Goal: Transaction & Acquisition: Purchase product/service

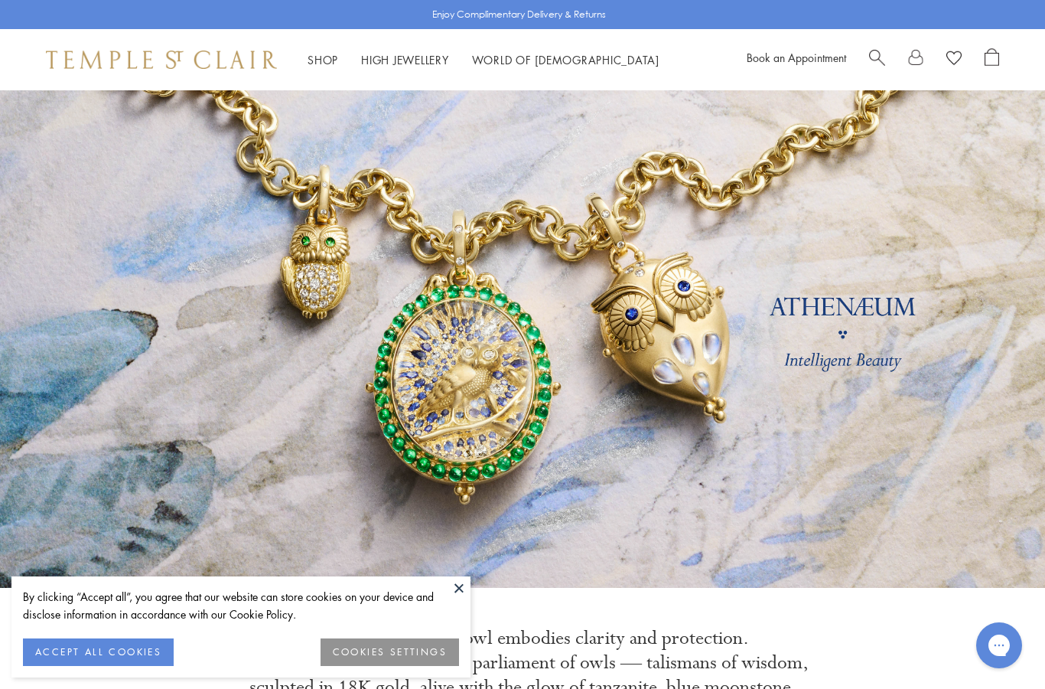
click at [875, 58] on span "Search" at bounding box center [877, 56] width 16 height 16
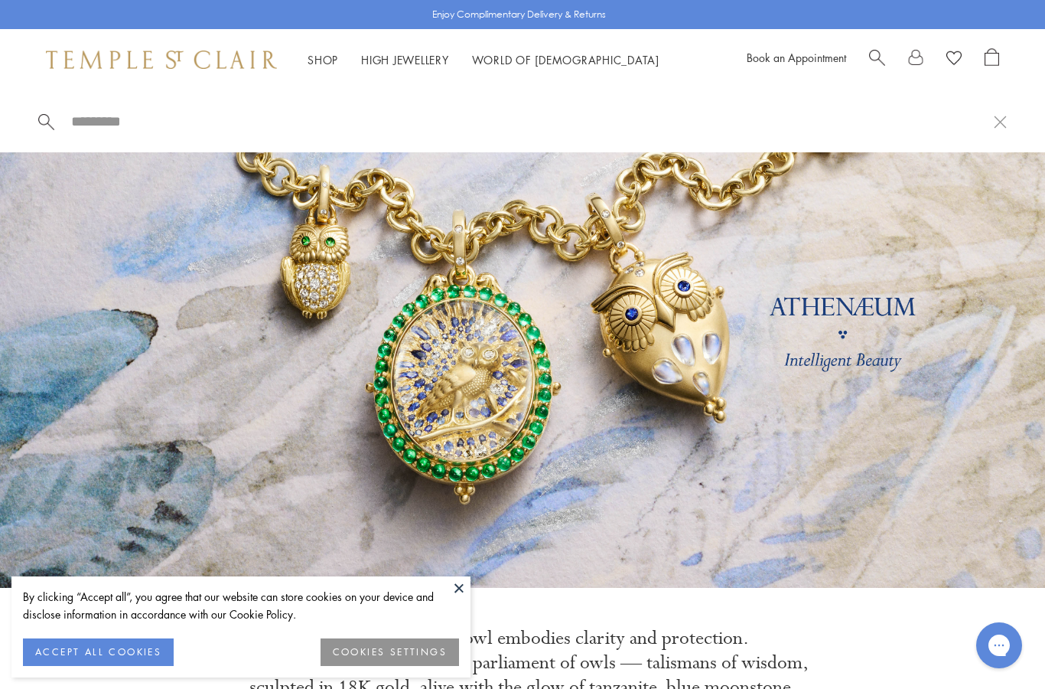
click at [83, 122] on input "search" at bounding box center [532, 121] width 924 height 18
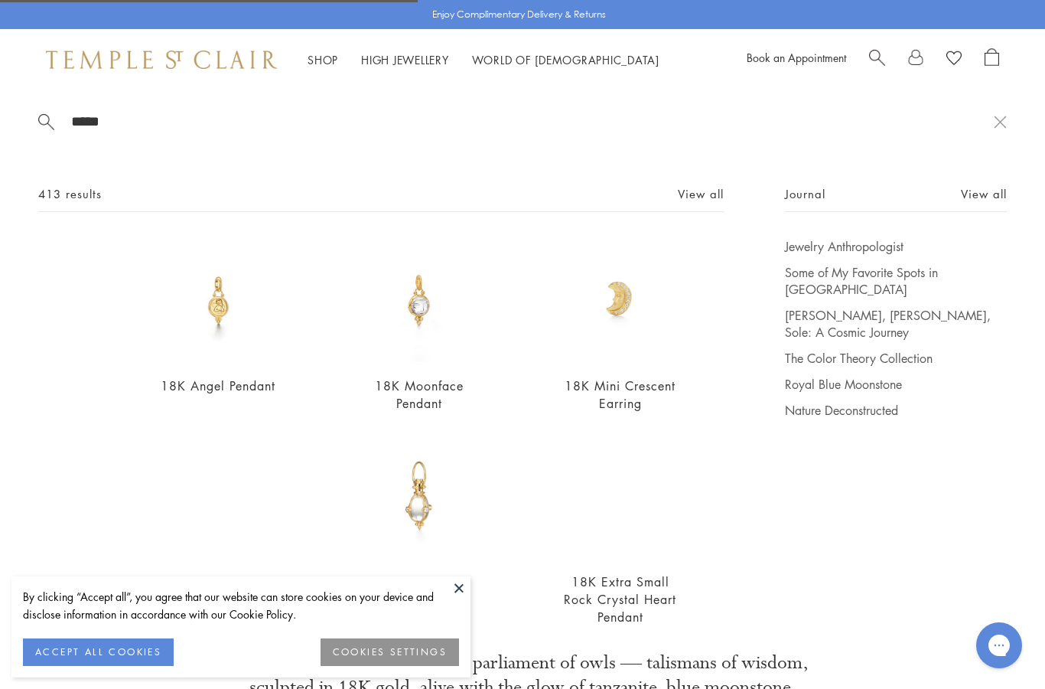
type input "*****"
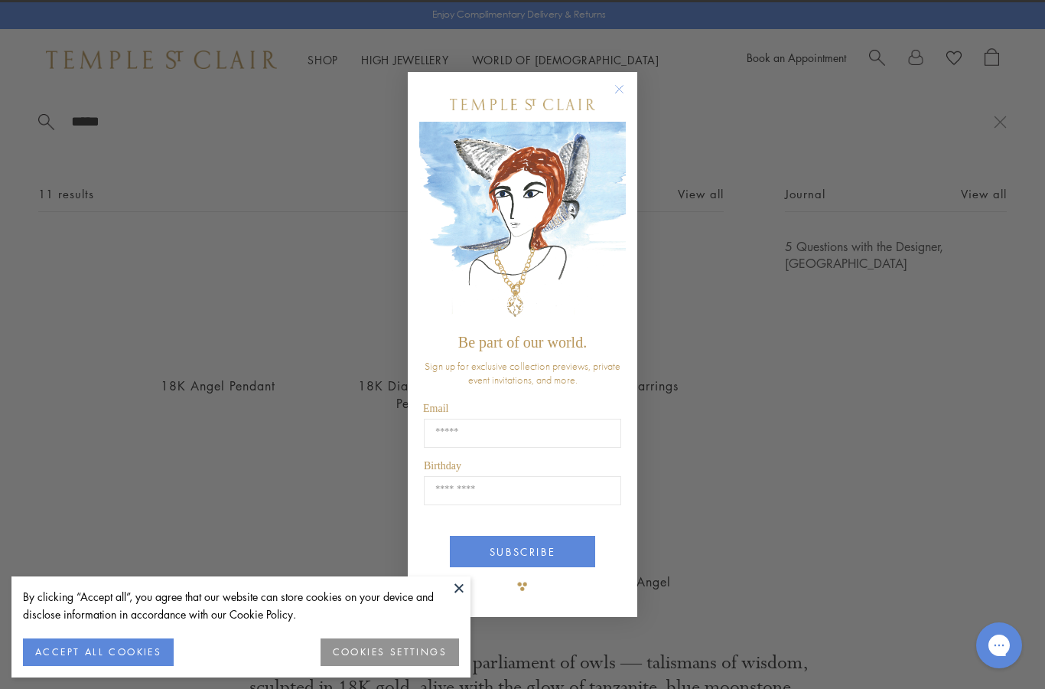
scroll to position [90, 0]
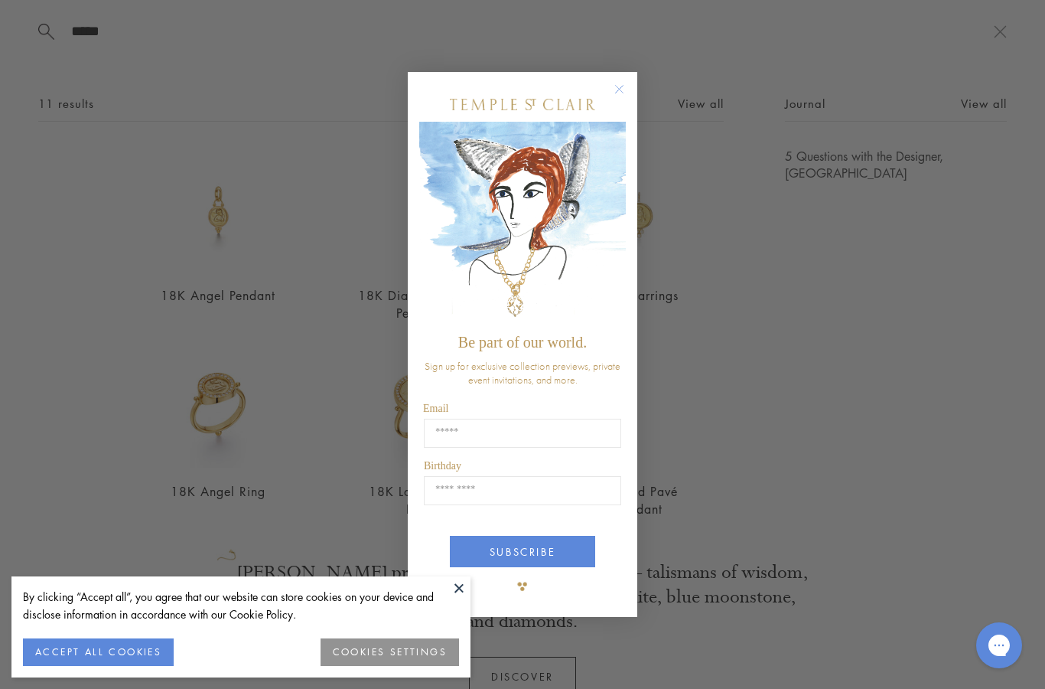
click at [611, 90] on circle "Close dialog" at bounding box center [620, 89] width 18 height 18
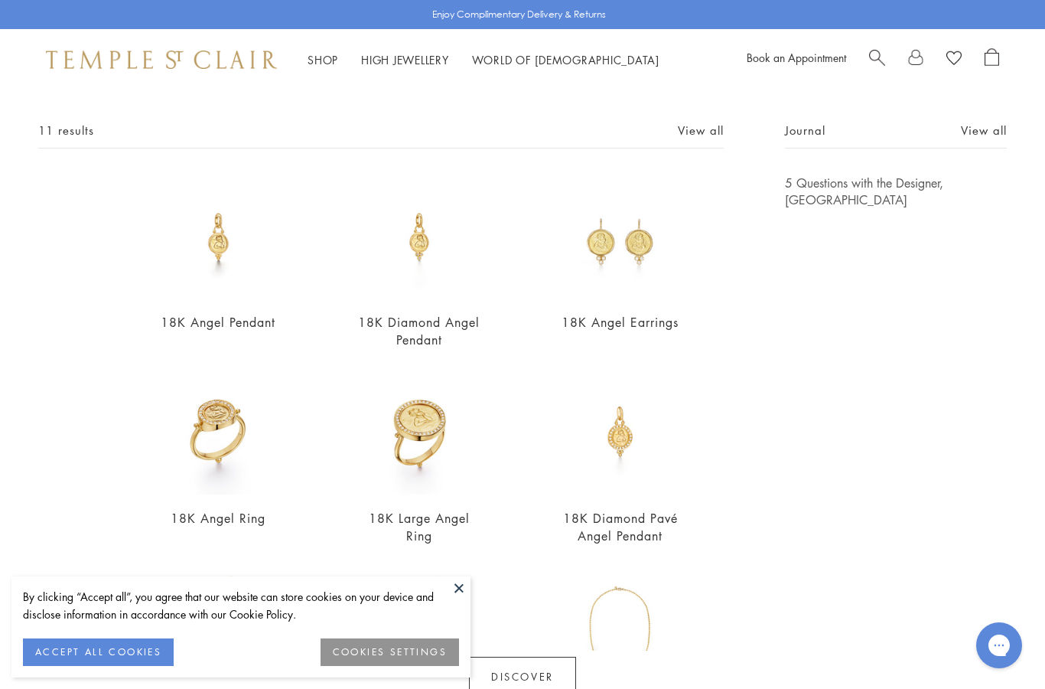
scroll to position [67, 0]
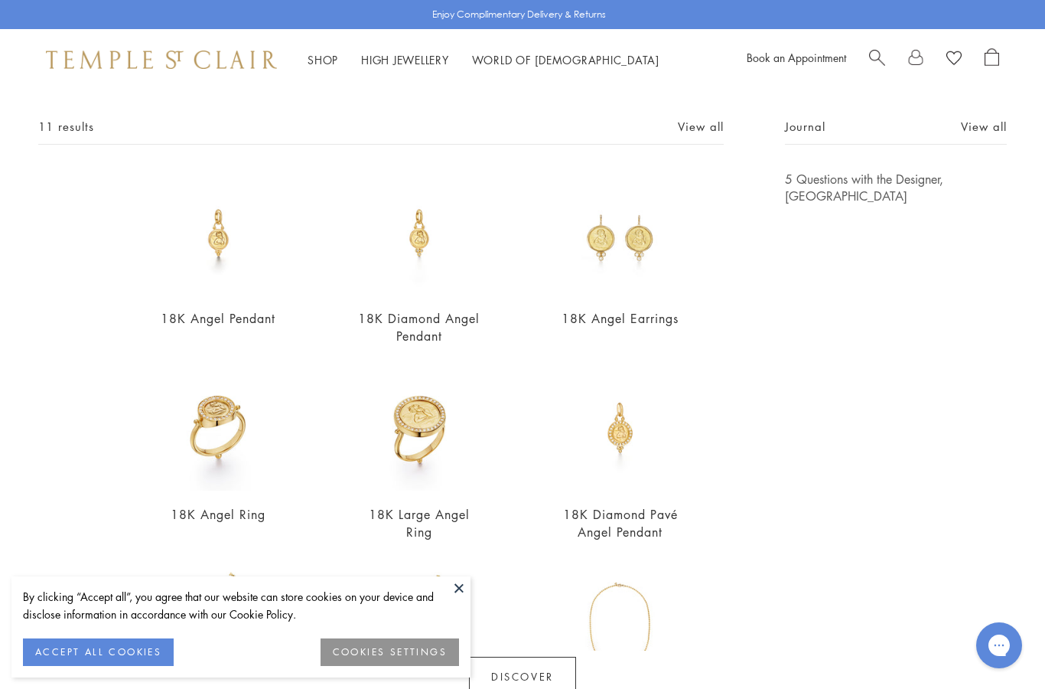
click at [142, 126] on div "11 results View all" at bounding box center [381, 131] width 686 height 28
click at [219, 253] on img at bounding box center [218, 233] width 125 height 125
click at [422, 262] on img at bounding box center [419, 233] width 125 height 125
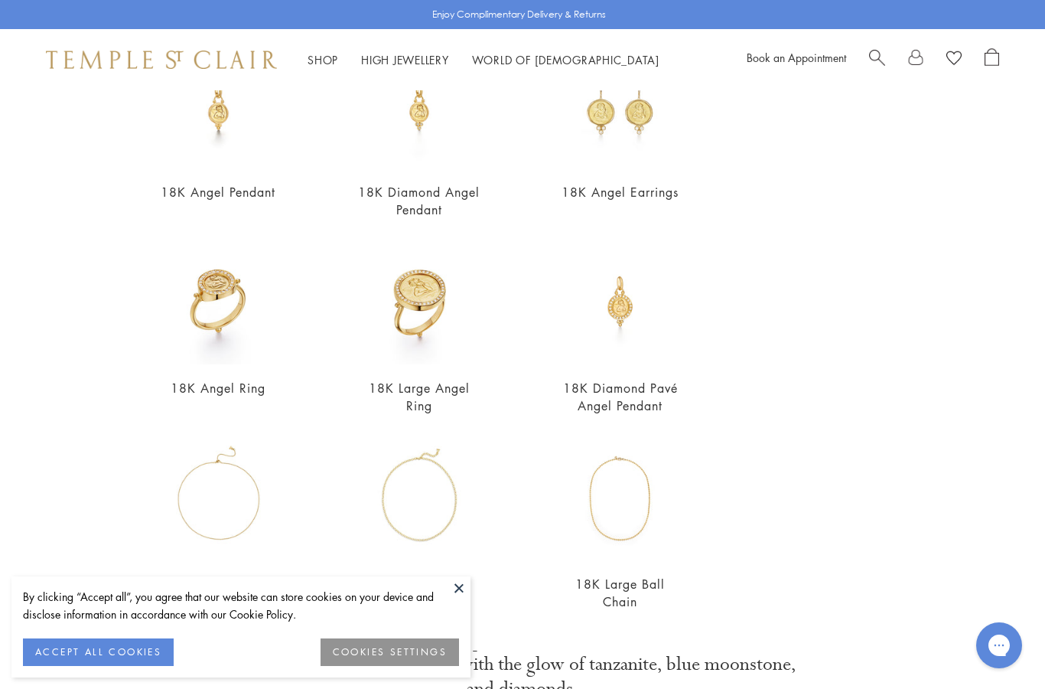
scroll to position [198, 0]
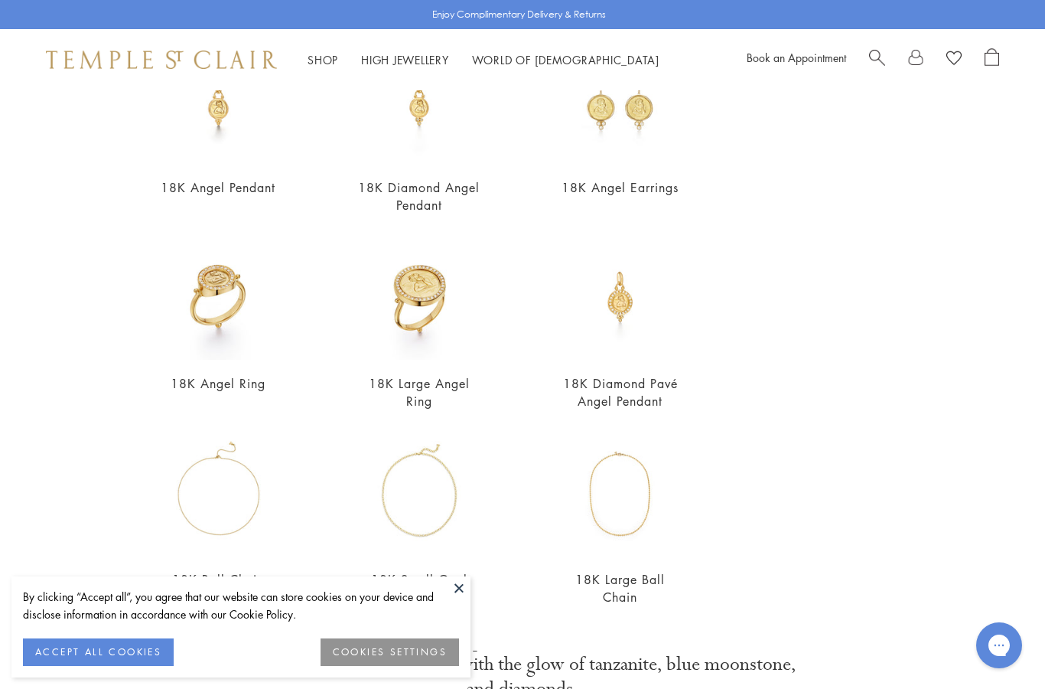
click at [627, 314] on img at bounding box center [620, 297] width 125 height 125
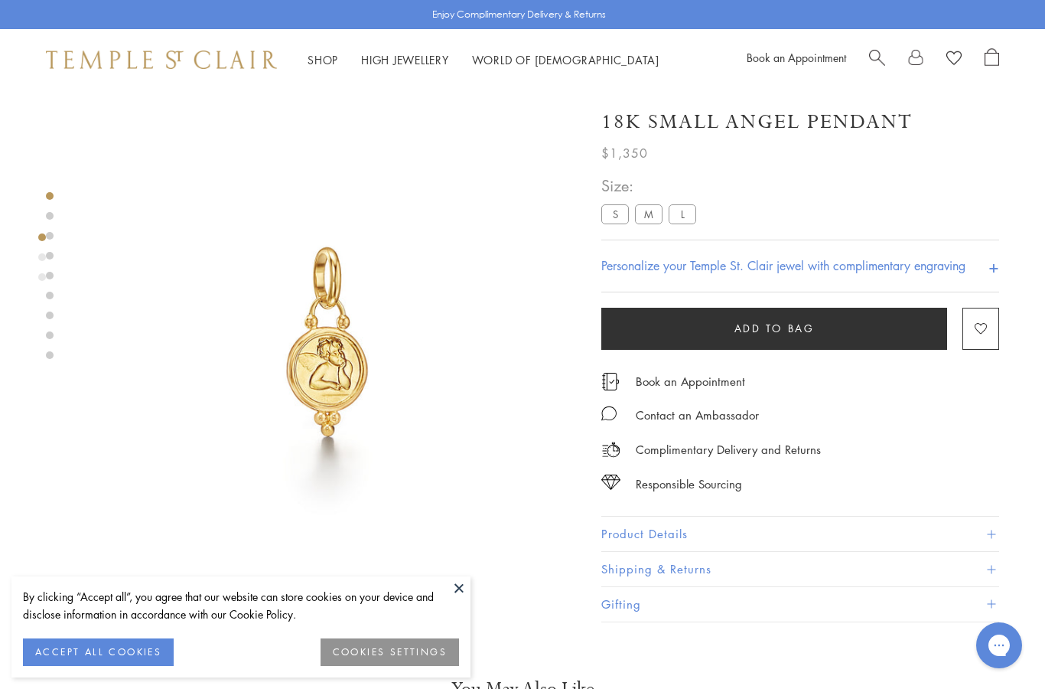
click at [641, 210] on label "M" at bounding box center [649, 214] width 28 height 19
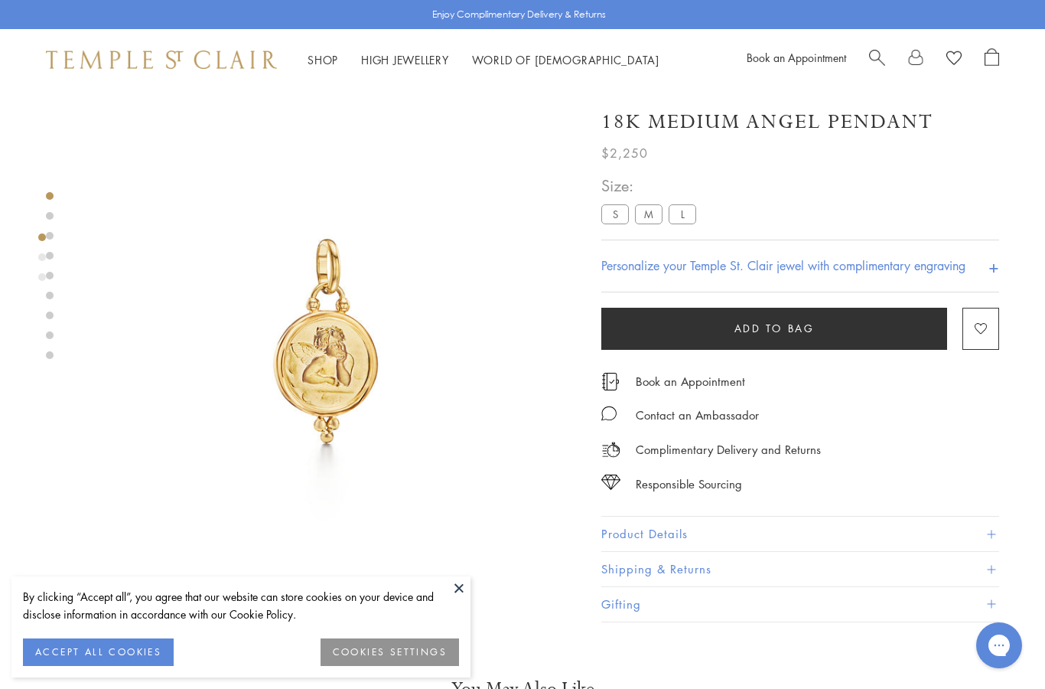
click at [692, 210] on label "L" at bounding box center [683, 214] width 28 height 19
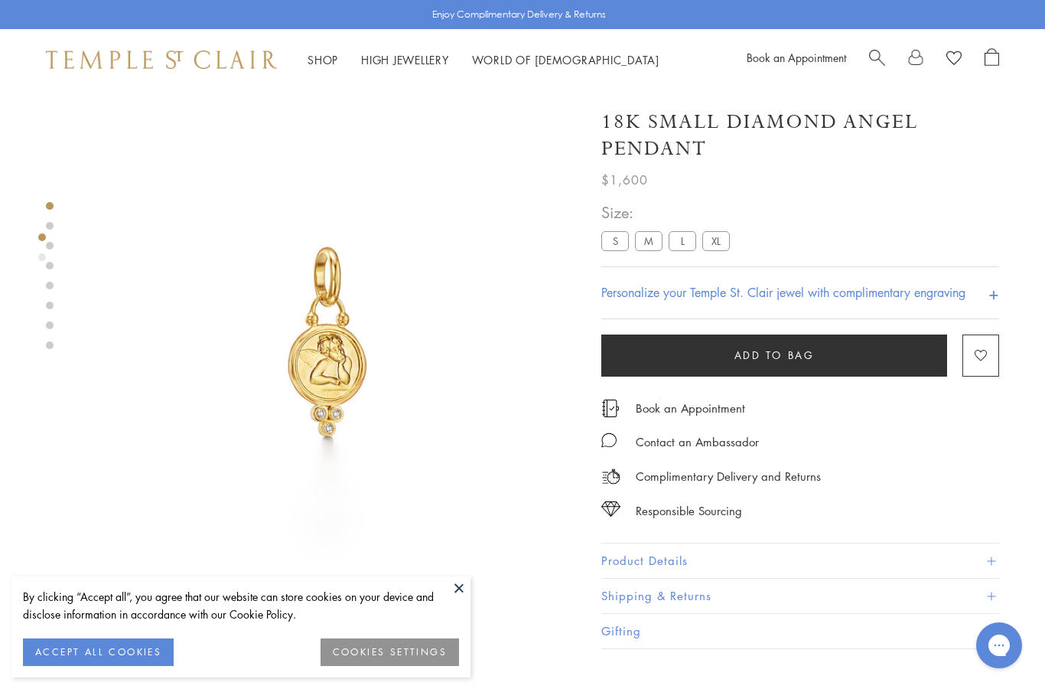
click at [652, 239] on label "M" at bounding box center [649, 241] width 28 height 19
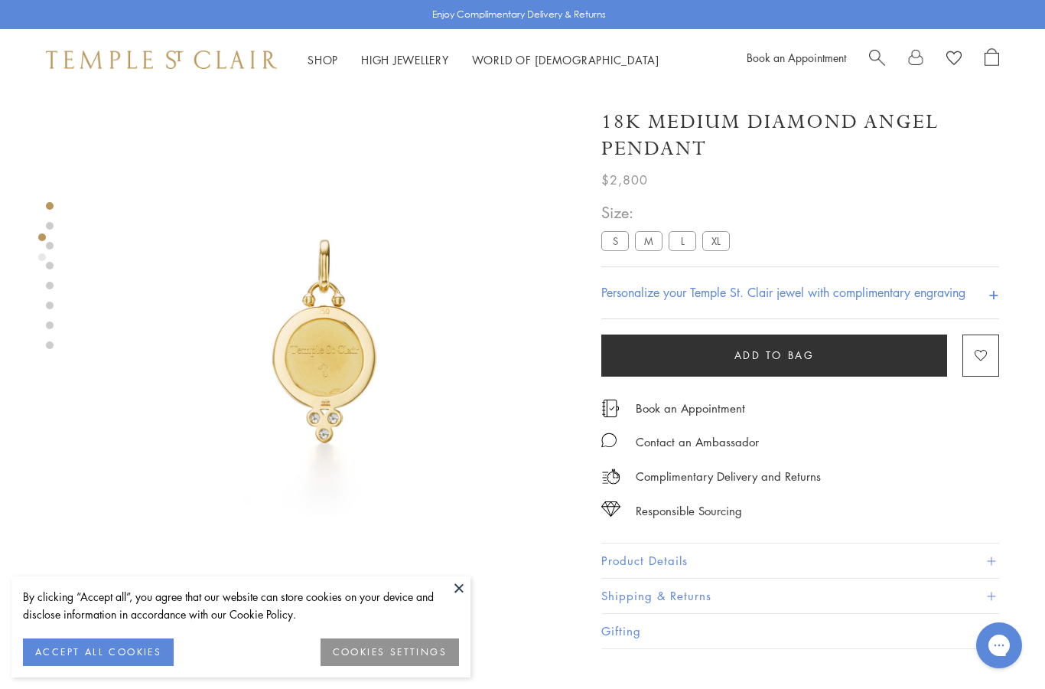
click at [677, 244] on label "L" at bounding box center [683, 241] width 28 height 19
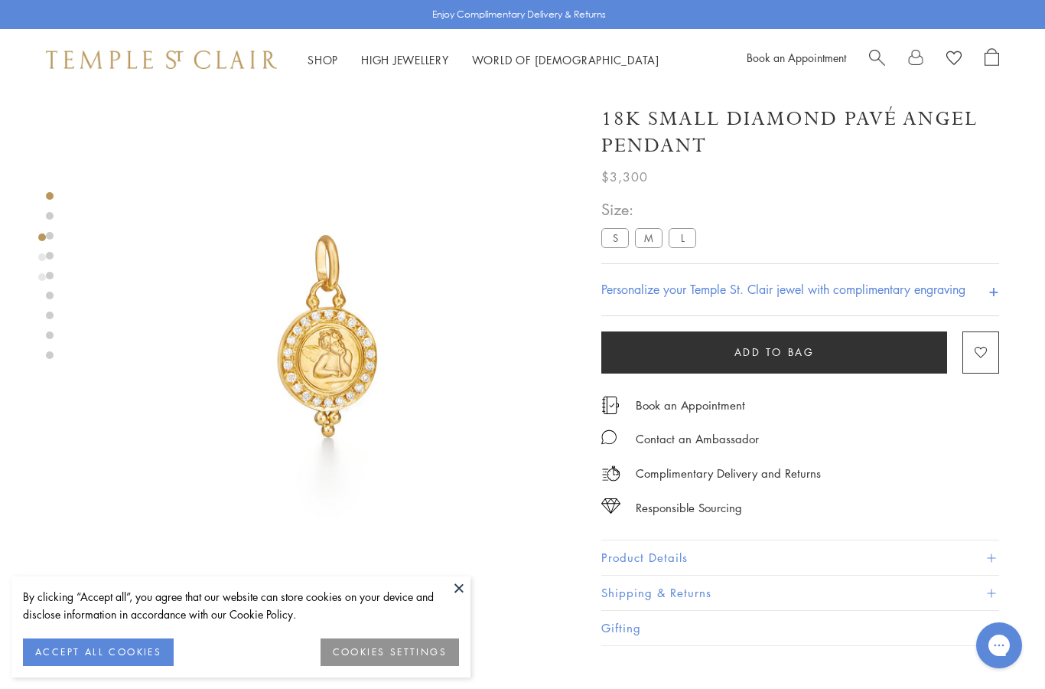
scroll to position [6, 0]
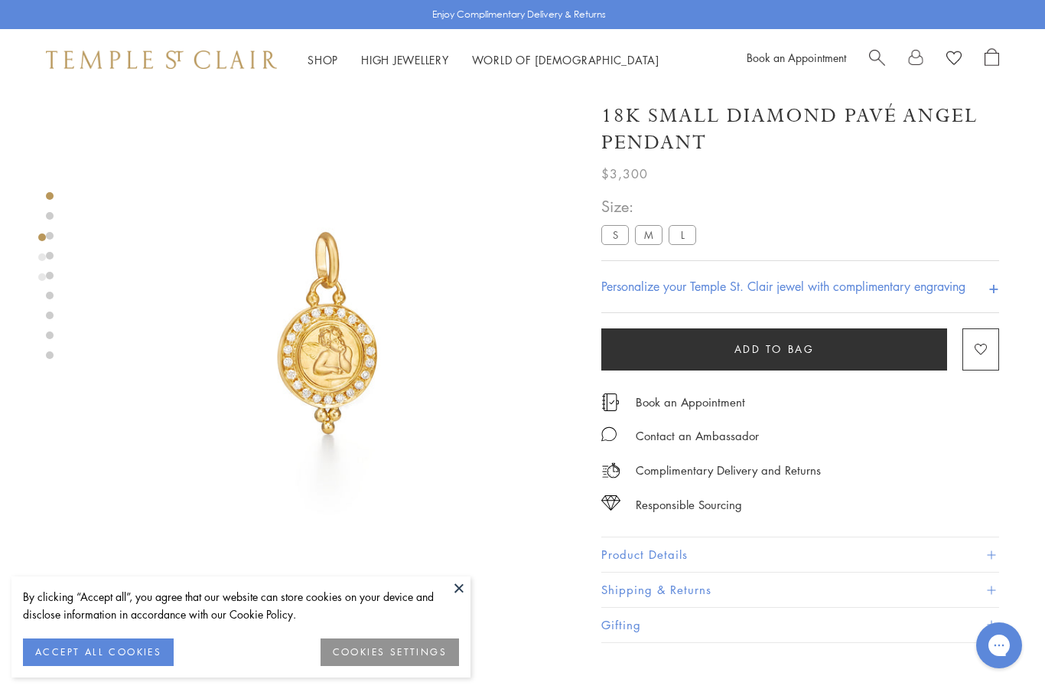
click at [645, 234] on label "M" at bounding box center [649, 235] width 28 height 19
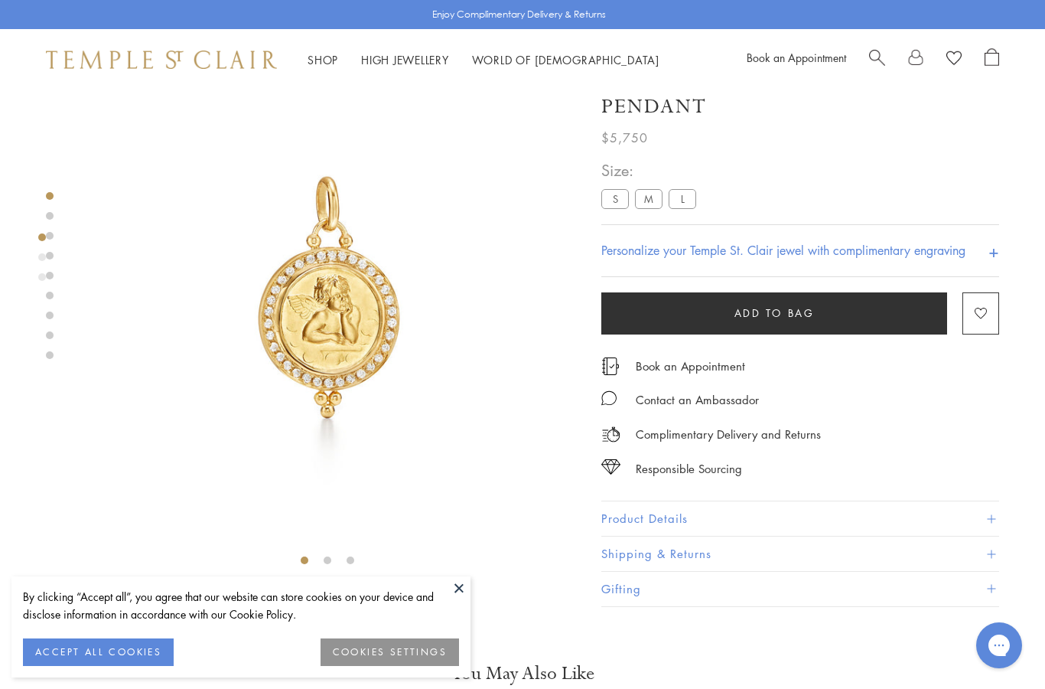
scroll to position [44, 0]
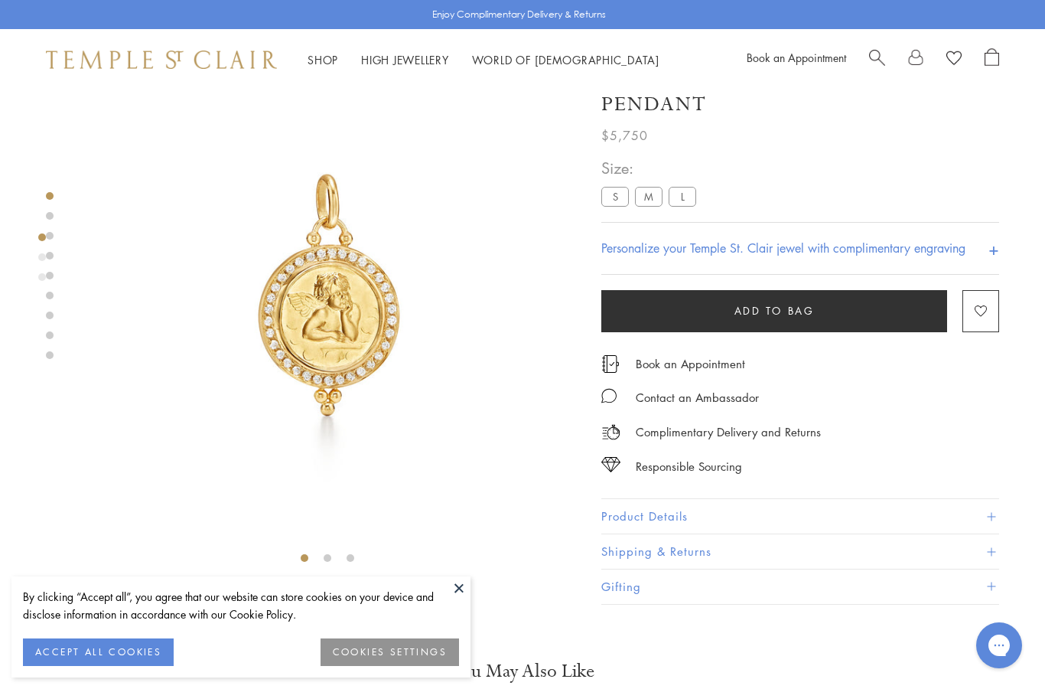
click at [643, 510] on button "Product Details" at bounding box center [801, 517] width 398 height 34
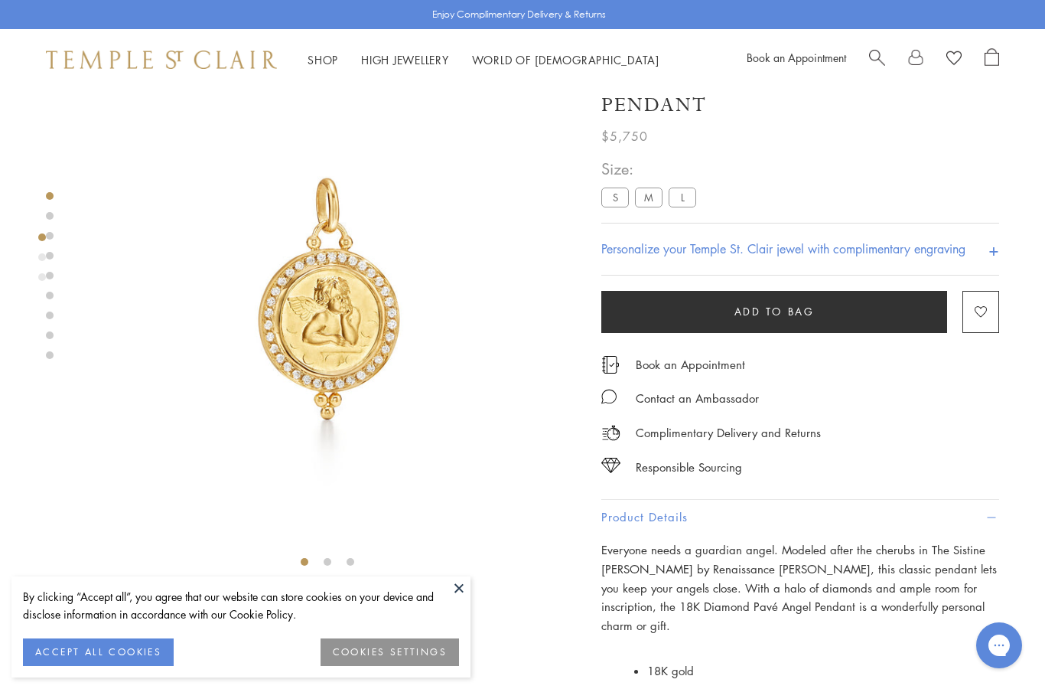
scroll to position [43, 0]
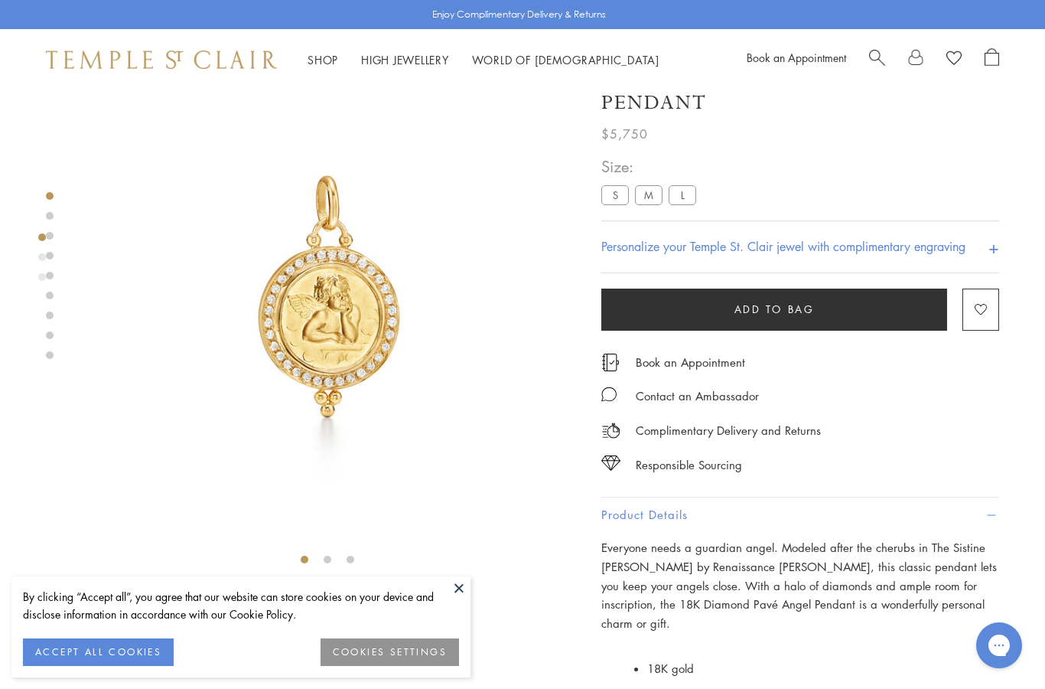
click at [605, 204] on label "S" at bounding box center [616, 194] width 28 height 19
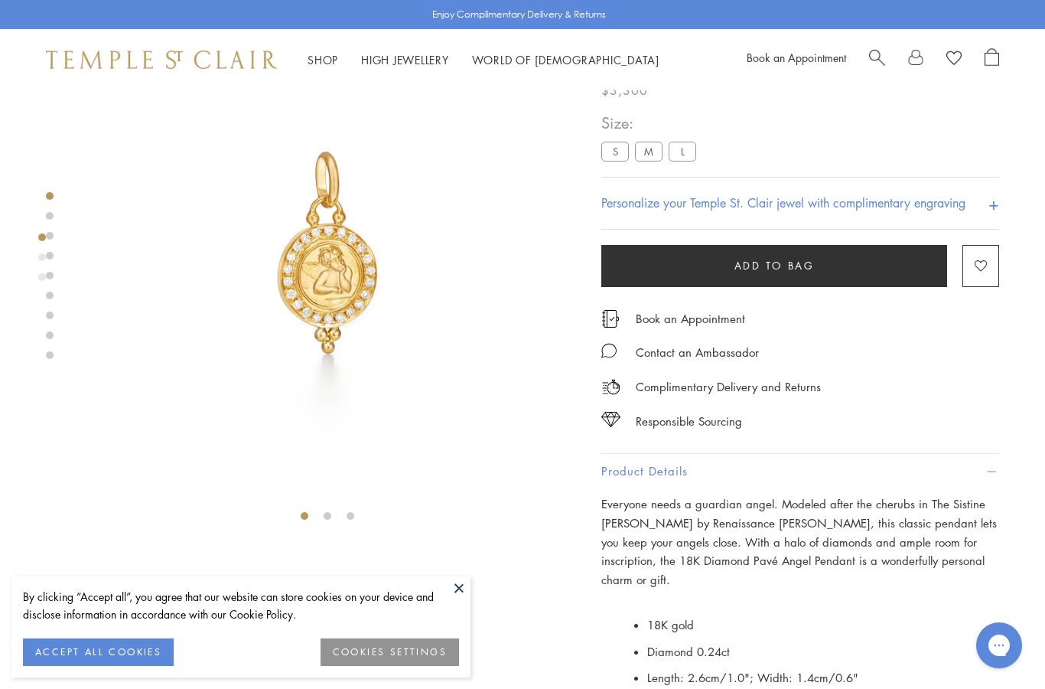
scroll to position [90, 0]
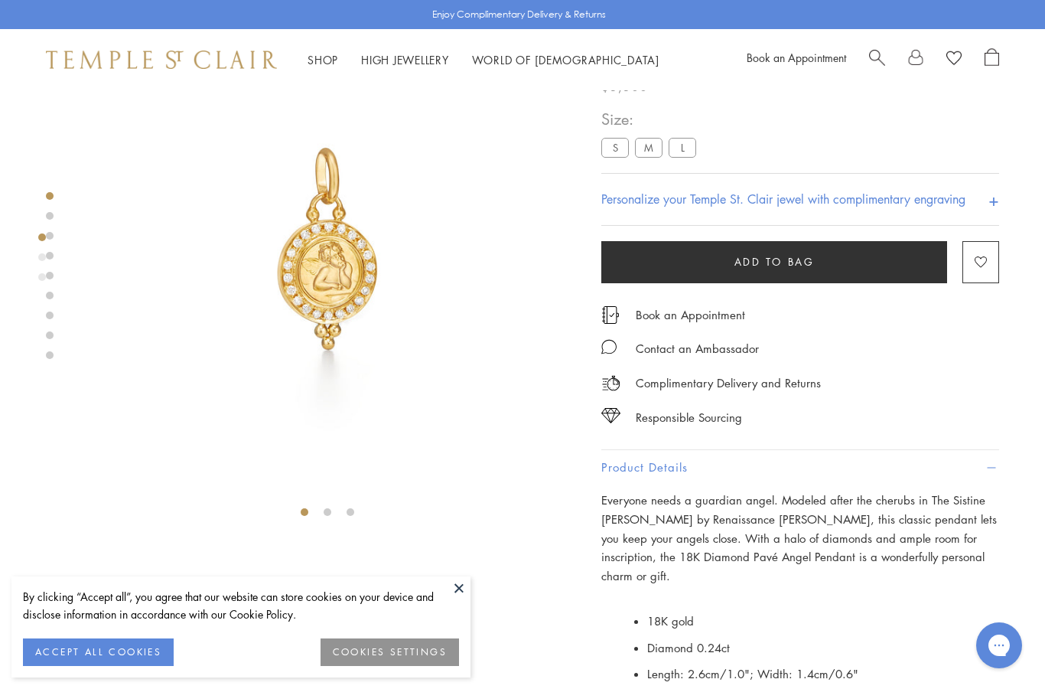
click at [880, 66] on link "Search" at bounding box center [877, 59] width 16 height 23
click at [884, 48] on span "Search" at bounding box center [877, 56] width 16 height 16
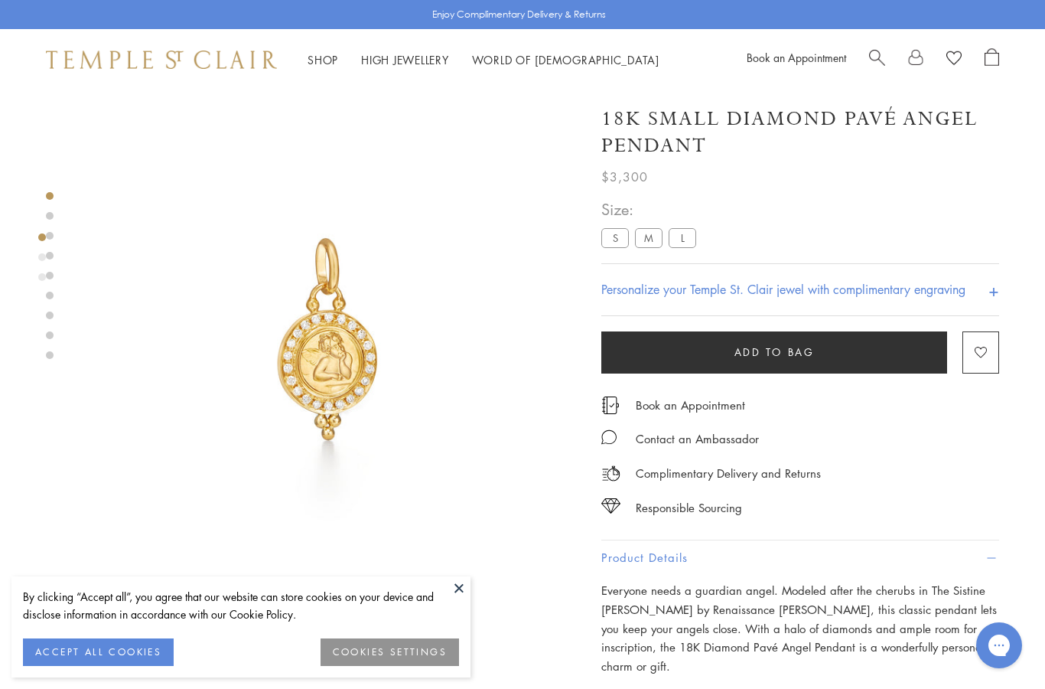
click at [882, 60] on span "Search" at bounding box center [877, 56] width 16 height 16
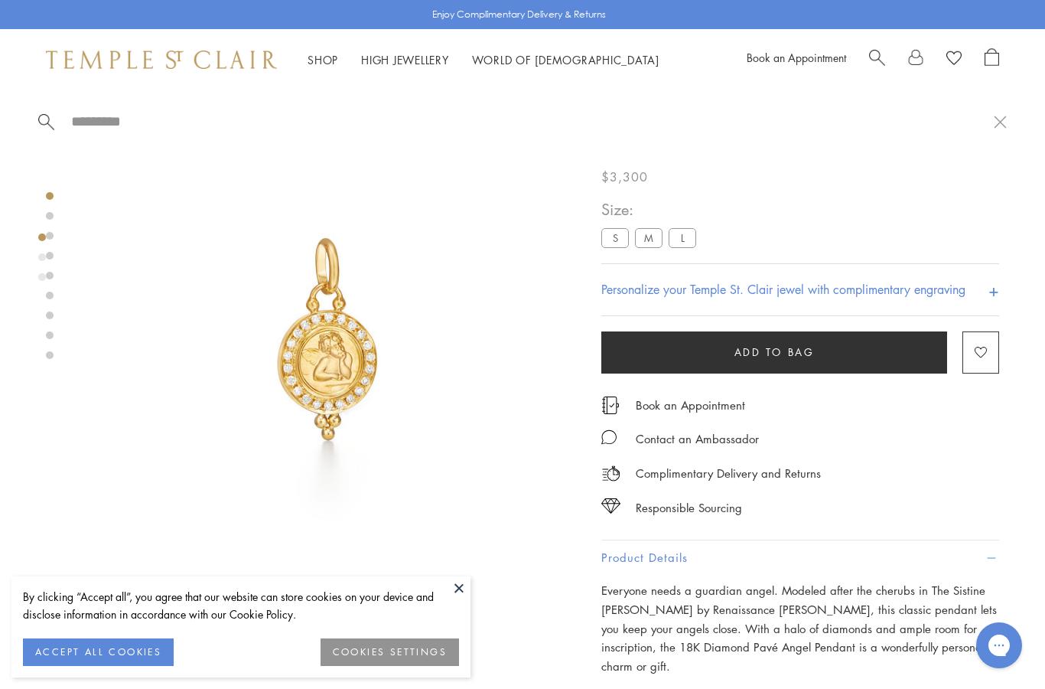
click at [114, 128] on input "search" at bounding box center [532, 121] width 924 height 18
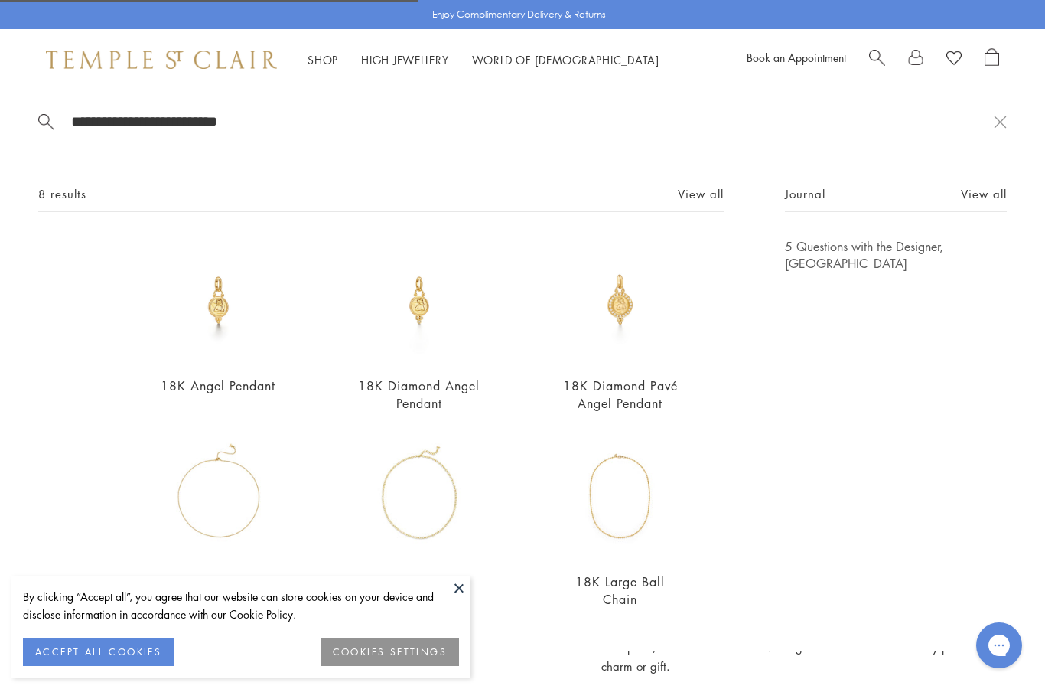
type input "**********"
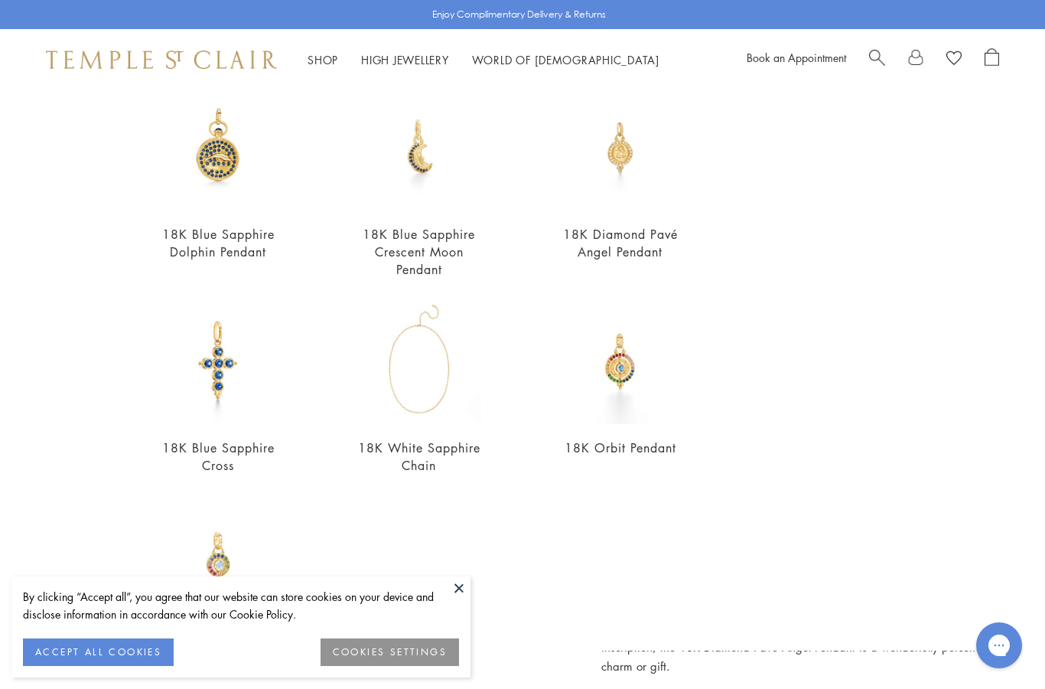
scroll to position [342, 0]
